Goal: Navigation & Orientation: Find specific page/section

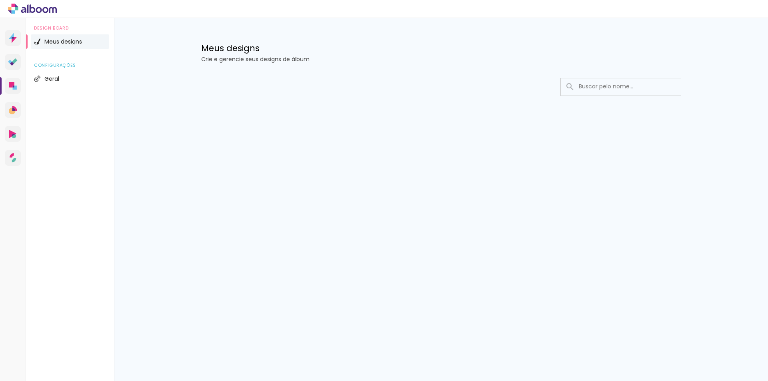
click at [64, 40] on span "Meus designs" at bounding box center [63, 42] width 38 height 6
click at [32, 15] on div at bounding box center [384, 9] width 768 height 18
click at [34, 11] on icon at bounding box center [33, 8] width 6 height 8
